Goal: Information Seeking & Learning: Check status

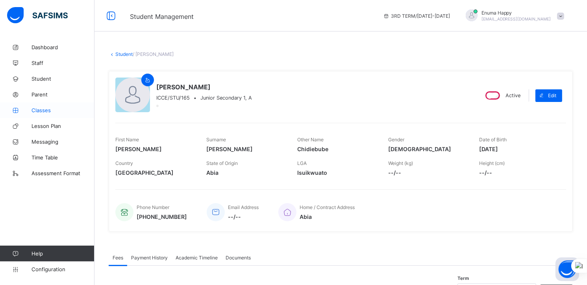
click at [45, 109] on span "Classes" at bounding box center [62, 110] width 63 height 6
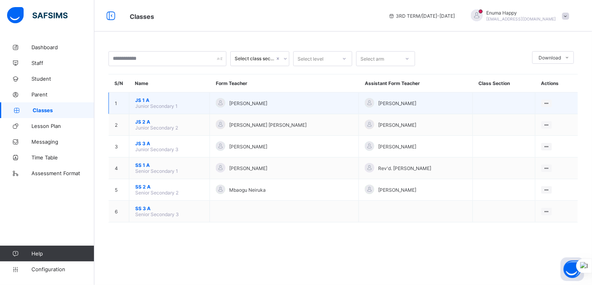
click at [146, 101] on span "JS 1 A" at bounding box center [169, 100] width 68 height 6
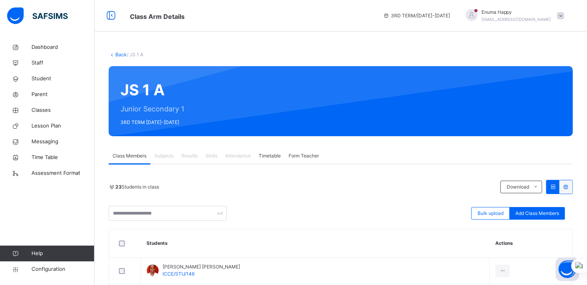
click at [192, 154] on span "Results" at bounding box center [189, 155] width 16 height 7
click at [191, 154] on span "Results" at bounding box center [189, 155] width 16 height 7
click at [188, 155] on span "Results" at bounding box center [189, 155] width 16 height 7
click at [169, 153] on span "Subjects" at bounding box center [163, 155] width 19 height 7
click at [190, 155] on span "Results" at bounding box center [189, 155] width 16 height 7
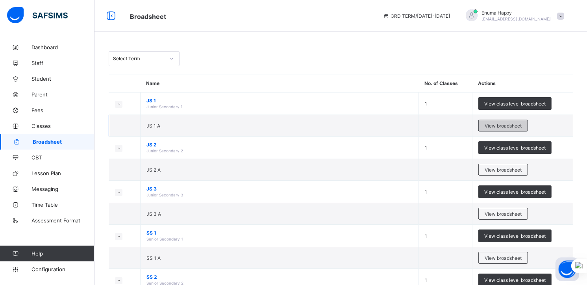
click at [502, 124] on span "View broadsheet" at bounding box center [502, 126] width 37 height 6
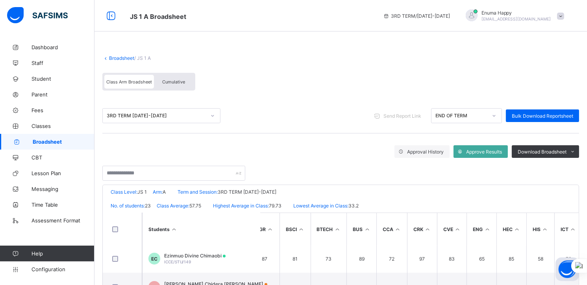
scroll to position [87, 11]
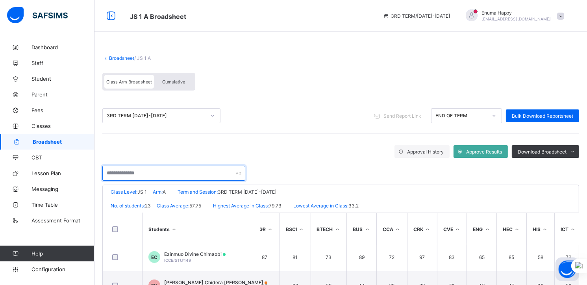
click at [149, 175] on input "text" at bounding box center [173, 173] width 143 height 15
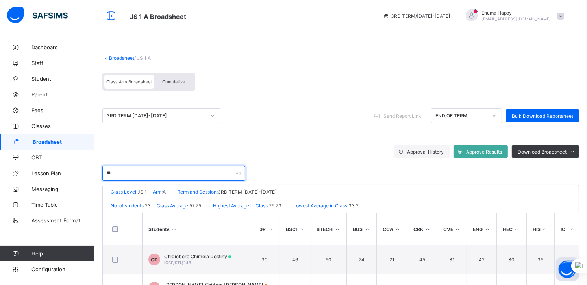
scroll to position [0, 11]
type input "*******"
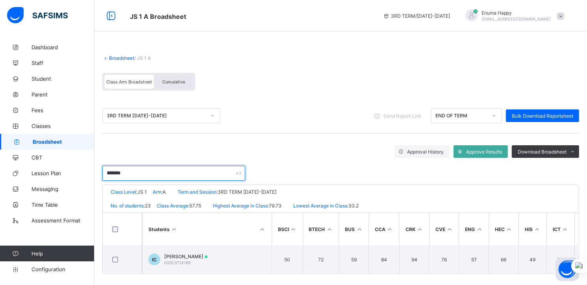
scroll to position [0, 22]
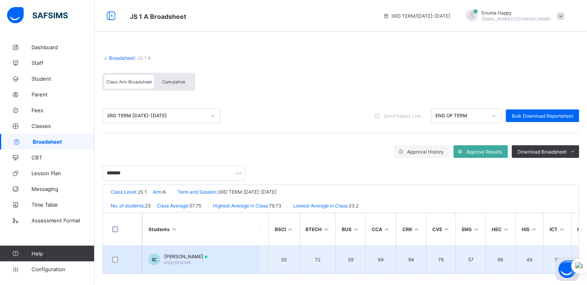
click at [189, 256] on span "[PERSON_NAME]" at bounding box center [185, 256] width 43 height 6
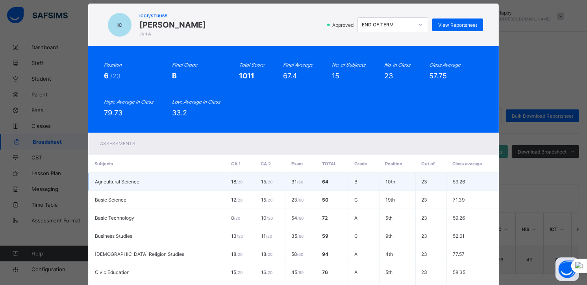
scroll to position [0, 0]
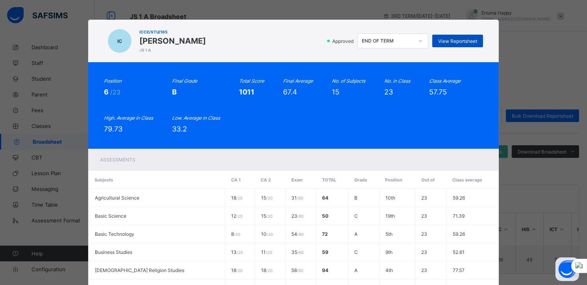
click at [454, 41] on span "View Reportsheet" at bounding box center [457, 41] width 39 height 6
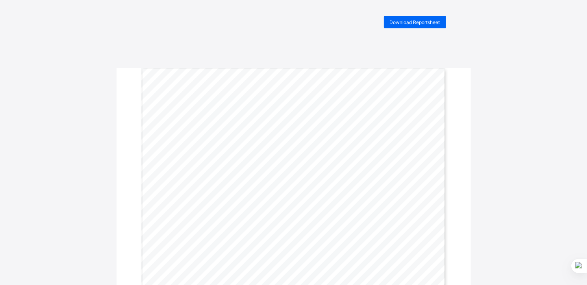
scroll to position [2, 0]
